Goal: Information Seeking & Learning: Learn about a topic

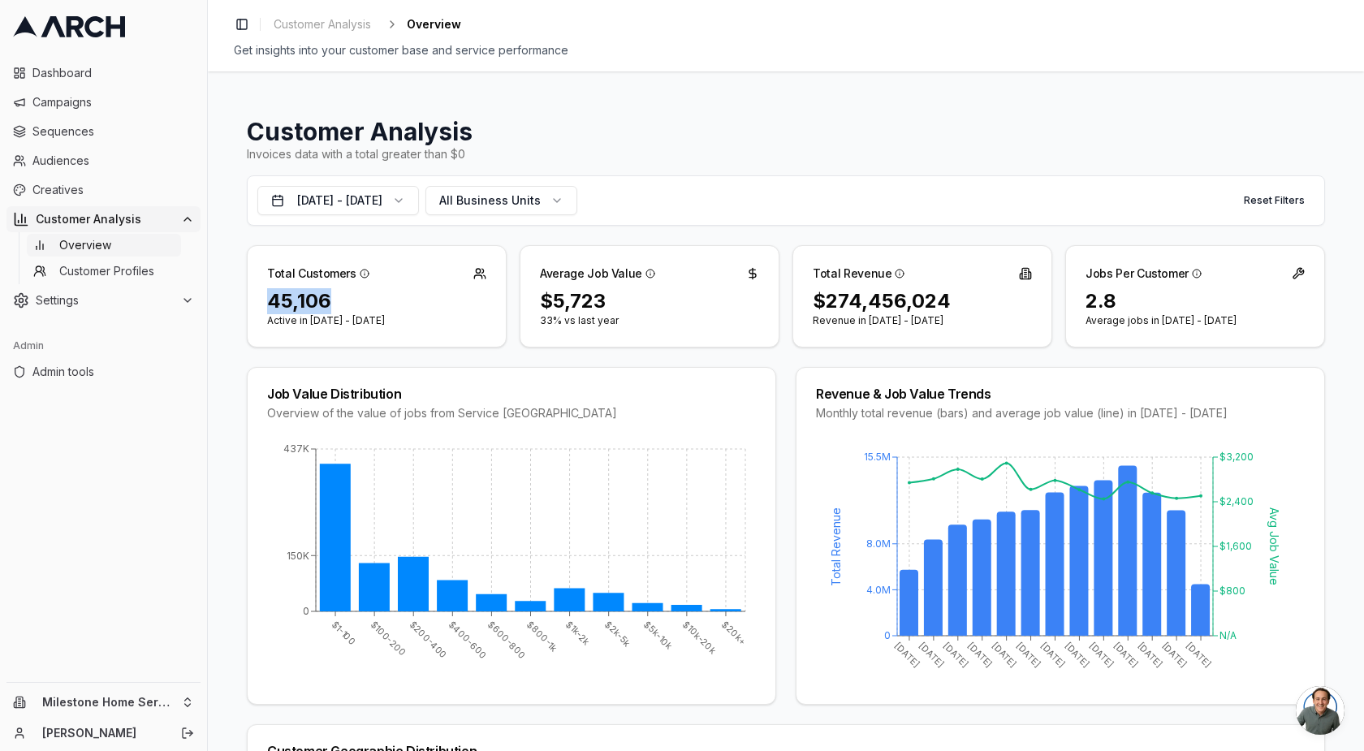
drag, startPoint x: 359, startPoint y: 301, endPoint x: 270, endPoint y: 298, distance: 89.4
click at [270, 298] on div "45,106" at bounding box center [376, 301] width 219 height 26
copy div "45,106"
drag, startPoint x: 809, startPoint y: 300, endPoint x: 957, endPoint y: 296, distance: 148.6
click at [958, 296] on div "$274,456,024" at bounding box center [922, 301] width 219 height 26
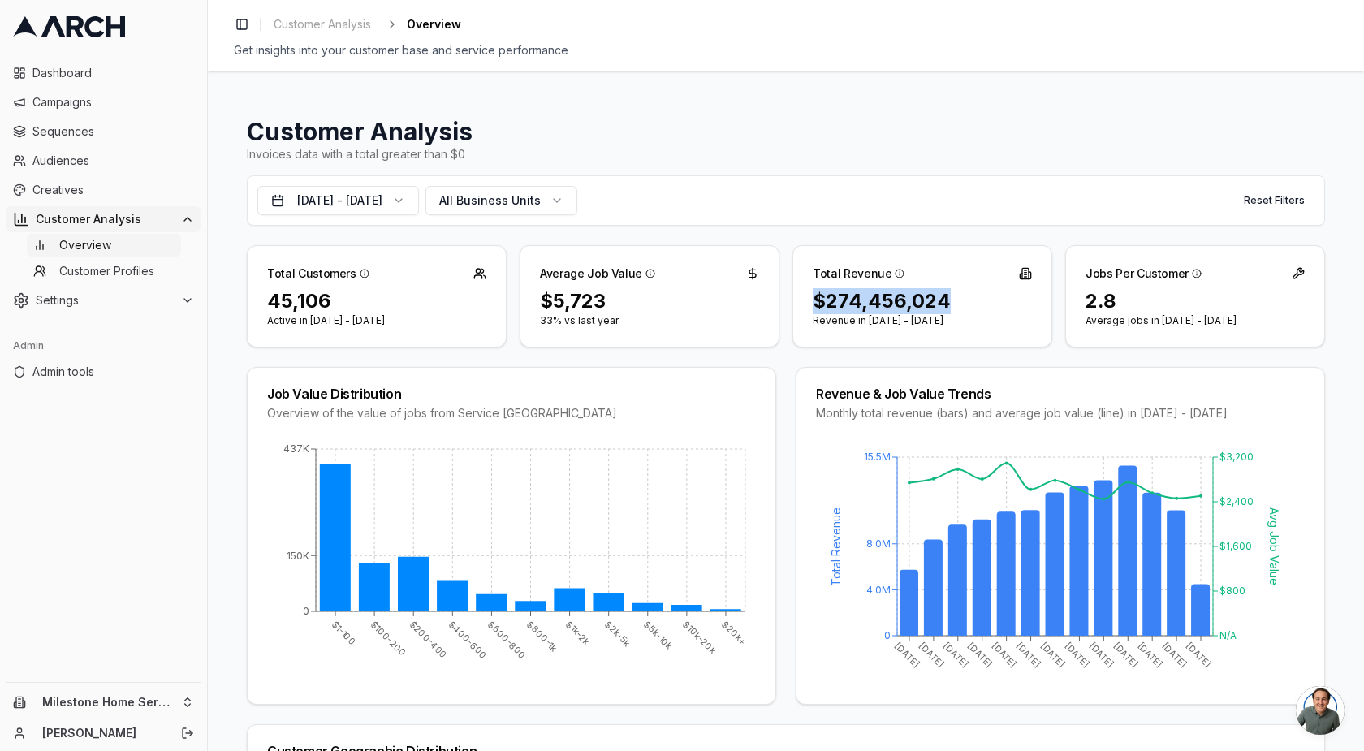
copy div "$274,456,024"
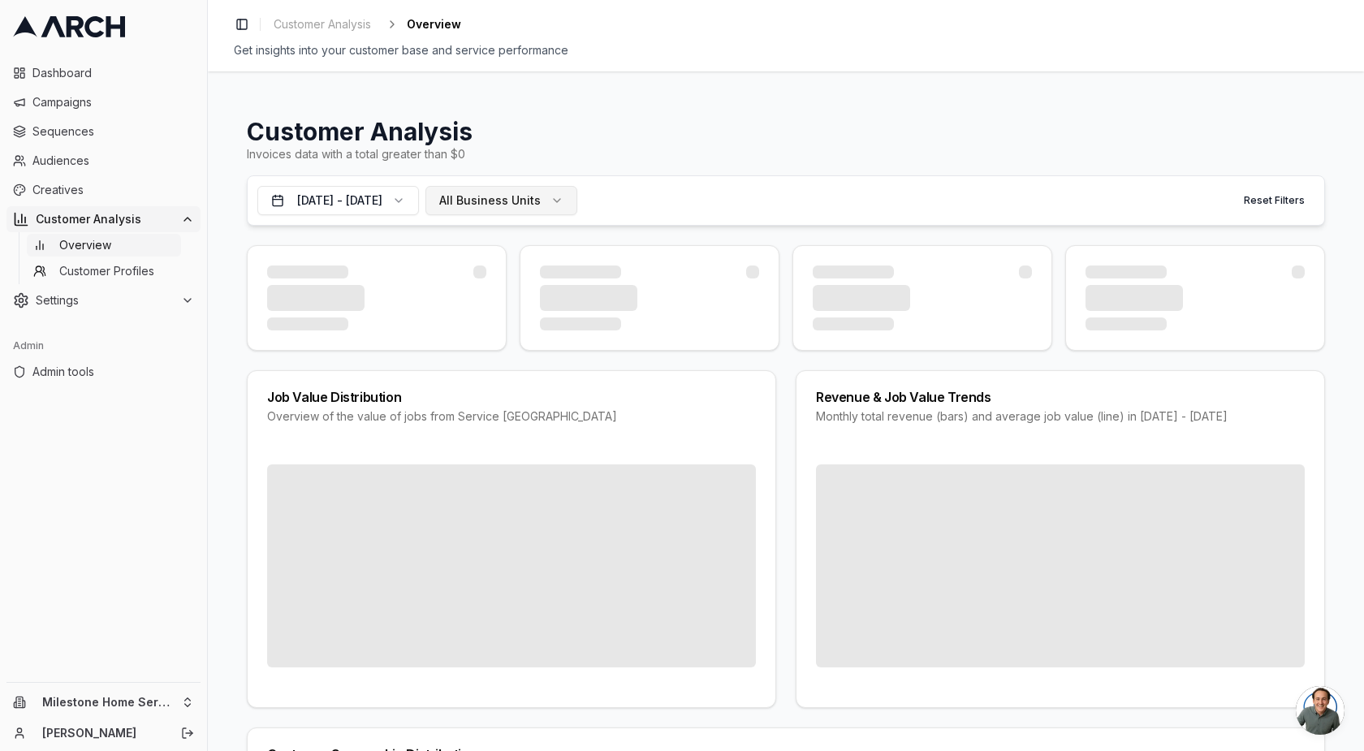
click at [533, 196] on span "All Business Units" at bounding box center [489, 200] width 101 height 16
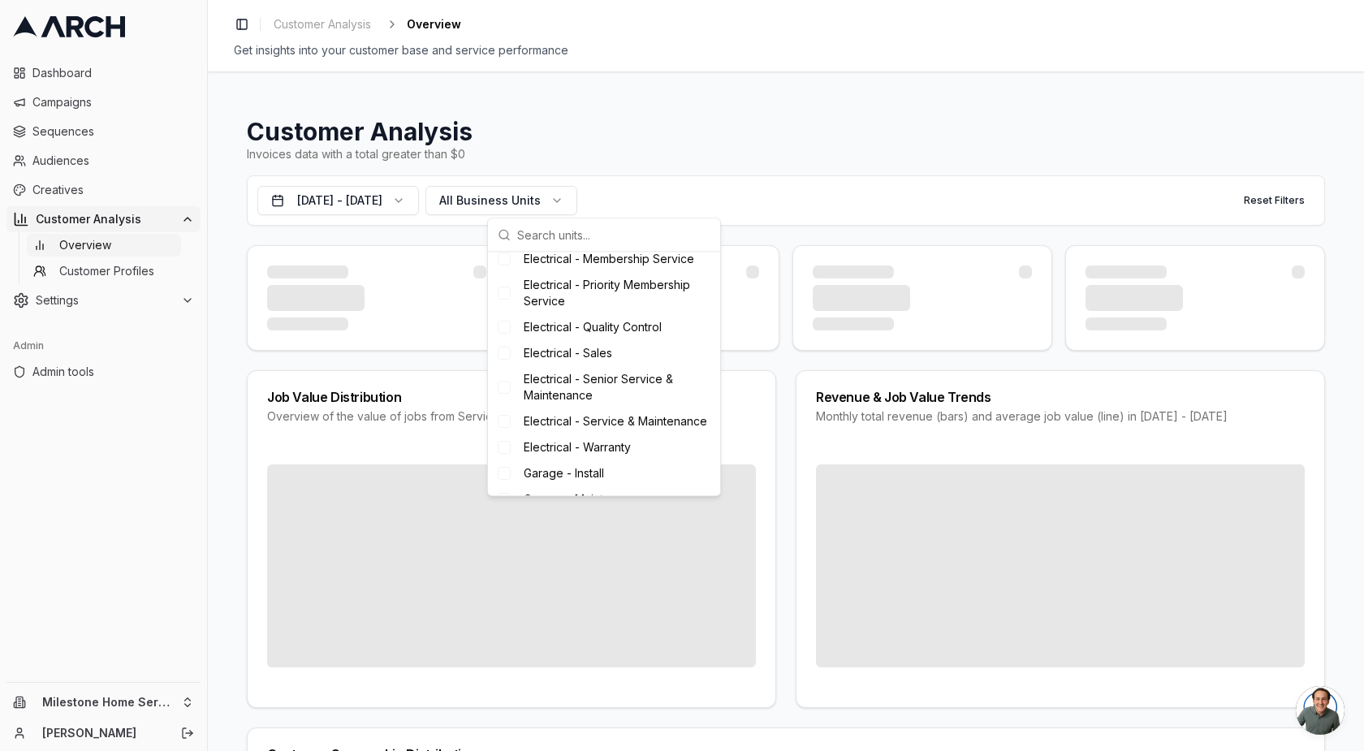
scroll to position [520, 0]
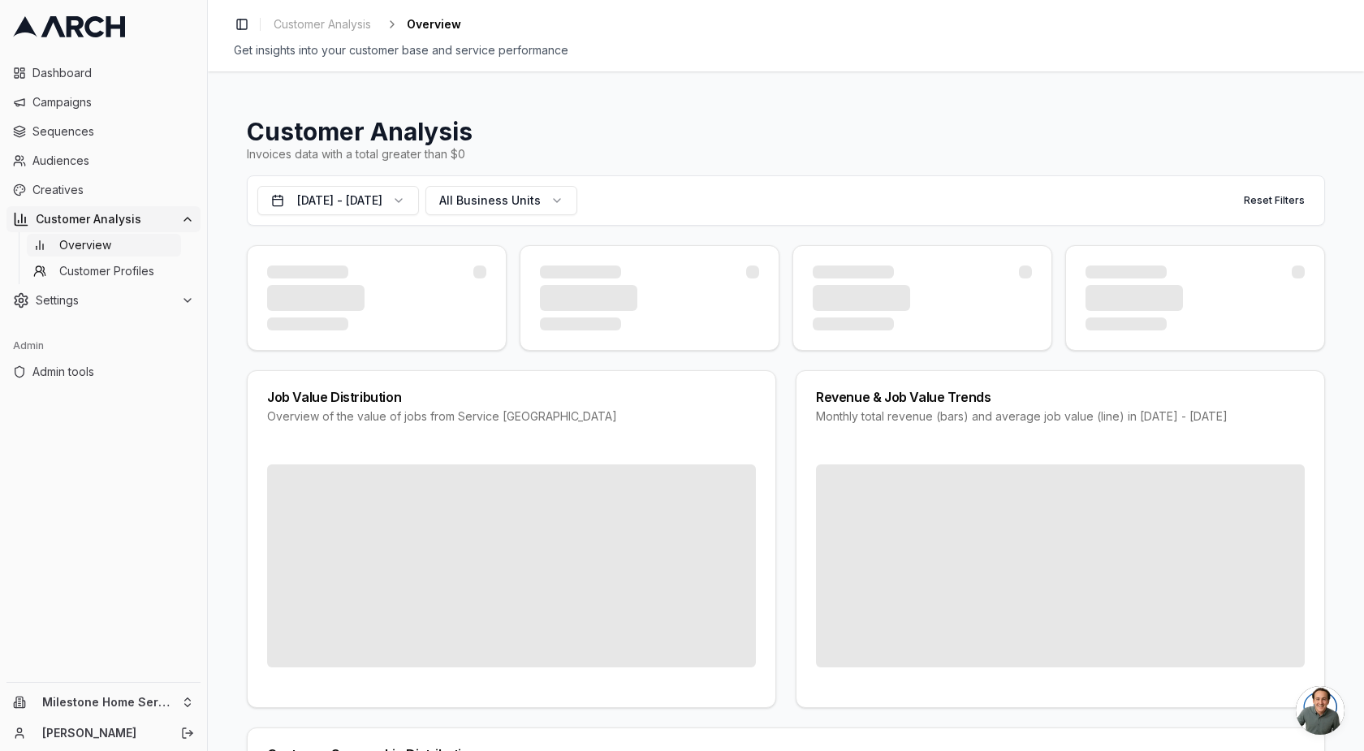
click at [551, 149] on div "Invoices data with a total greater than $0" at bounding box center [786, 154] width 1078 height 16
click at [84, 265] on span "Customer Profiles" at bounding box center [106, 271] width 95 height 16
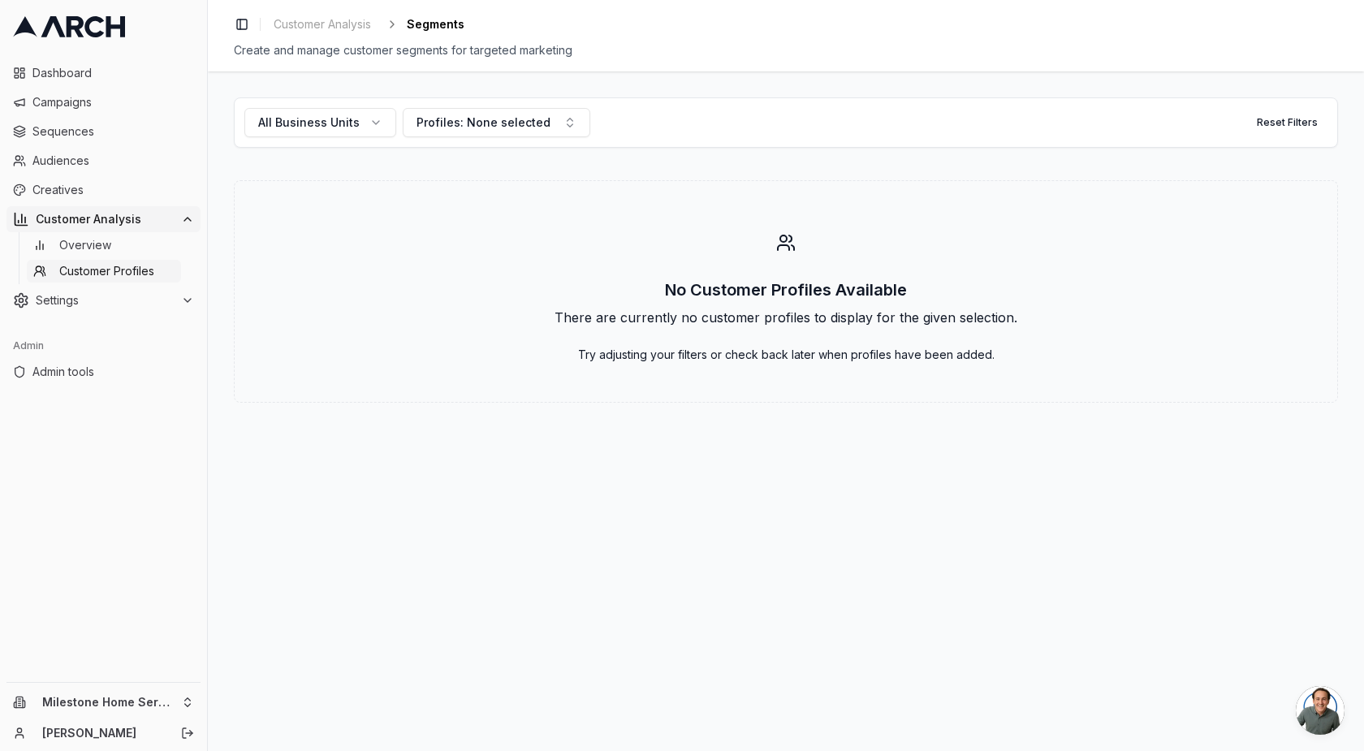
click at [81, 248] on span "Overview" at bounding box center [85, 245] width 52 height 16
